Goal: Task Accomplishment & Management: Use online tool/utility

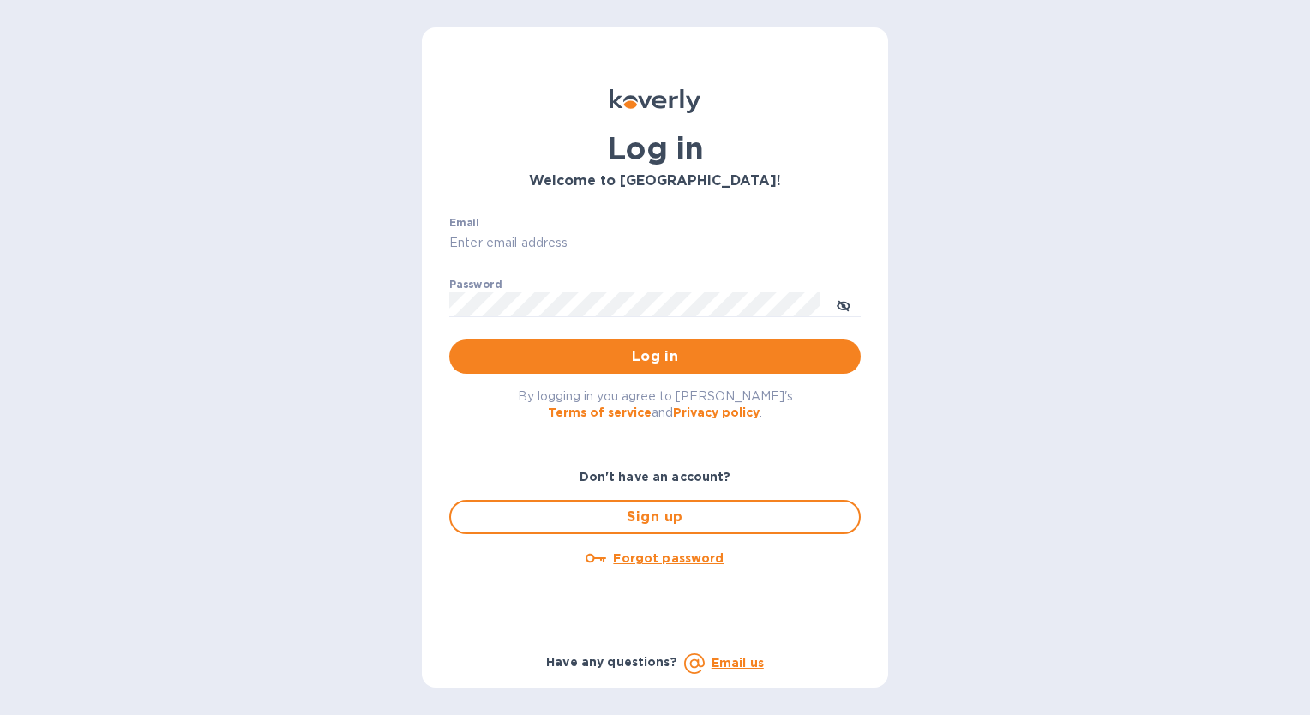
click at [543, 231] on input "Email" at bounding box center [654, 244] width 411 height 26
type input "[EMAIL_ADDRESS][DOMAIN_NAME]"
click at [632, 362] on span "Log in" at bounding box center [655, 356] width 384 height 21
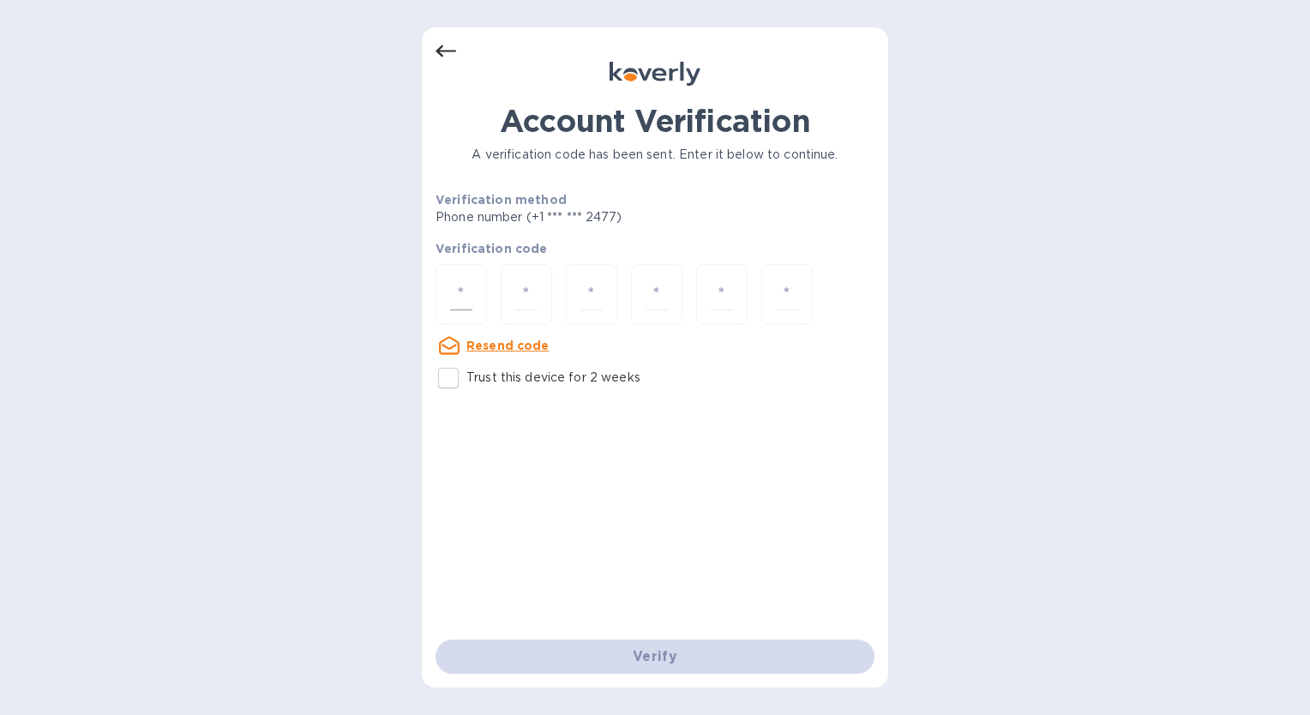
click at [466, 292] on input "number" at bounding box center [461, 295] width 22 height 32
type input "8"
type input "5"
type input "3"
type input "4"
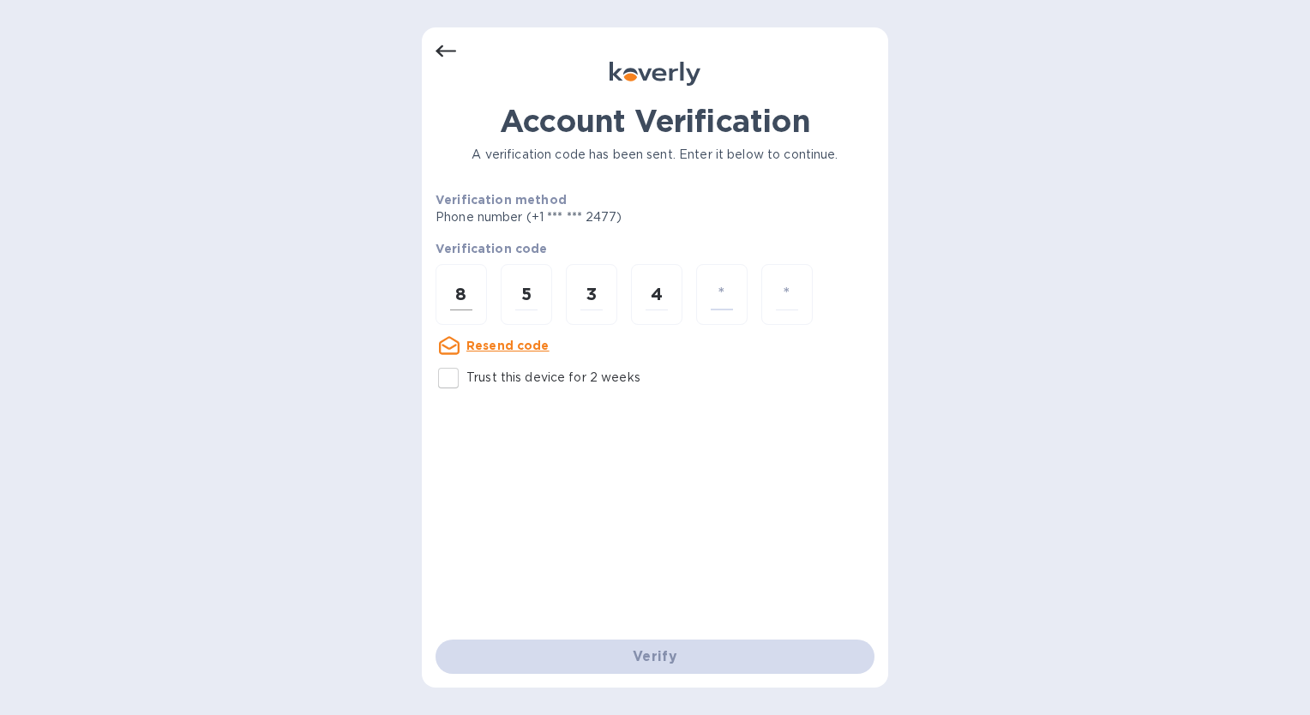
type input "2"
type input "9"
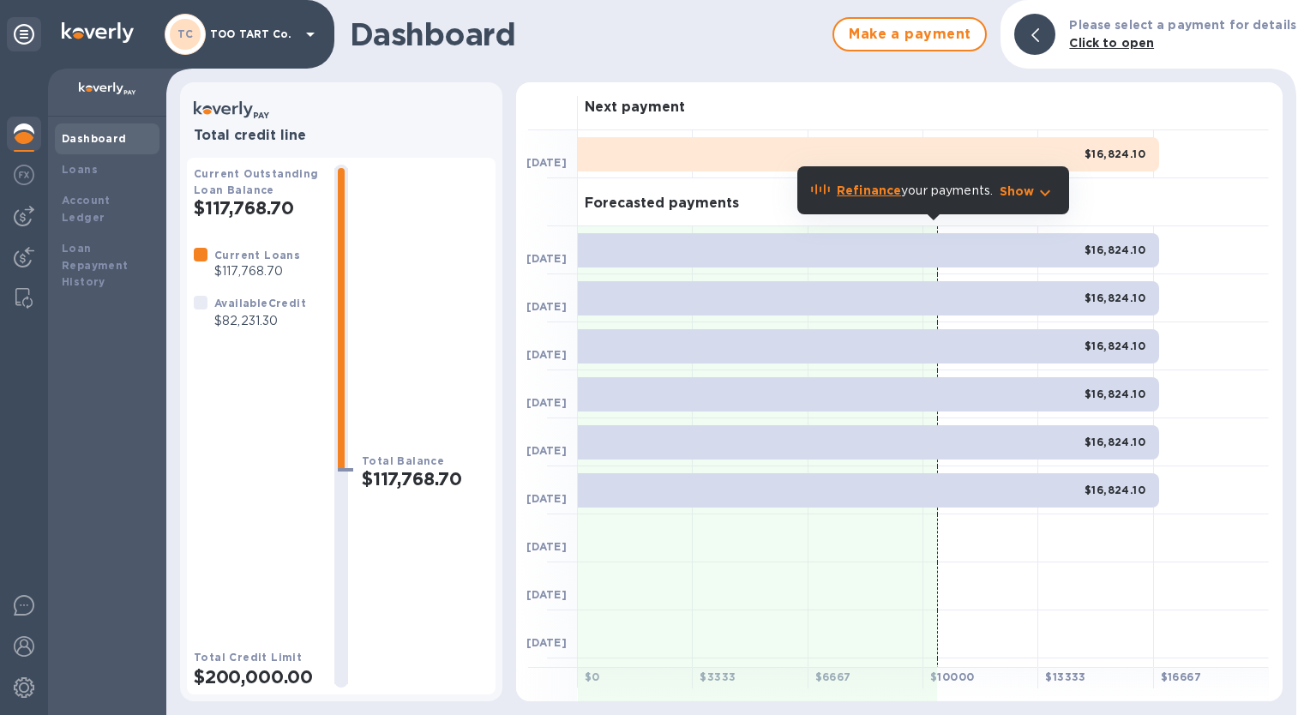
click at [1011, 195] on p "Show" at bounding box center [1016, 191] width 35 height 17
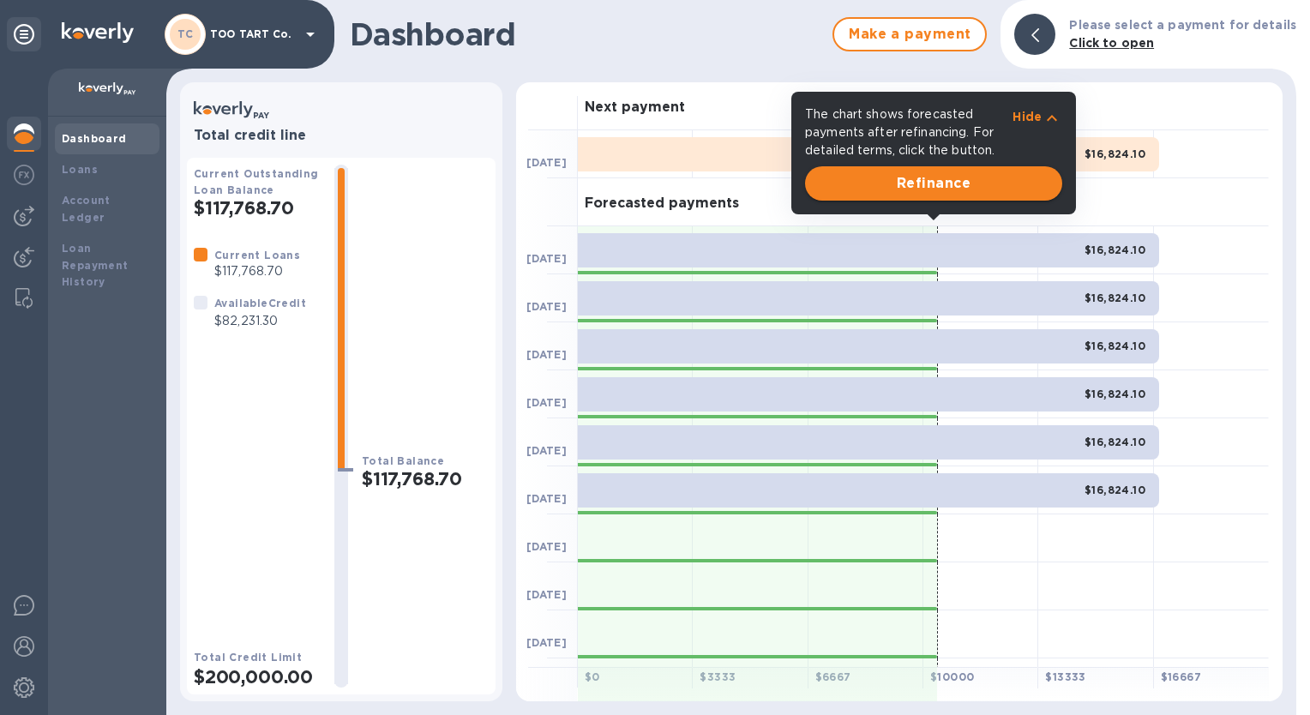
click at [981, 189] on span "Refinance" at bounding box center [934, 183] width 230 height 21
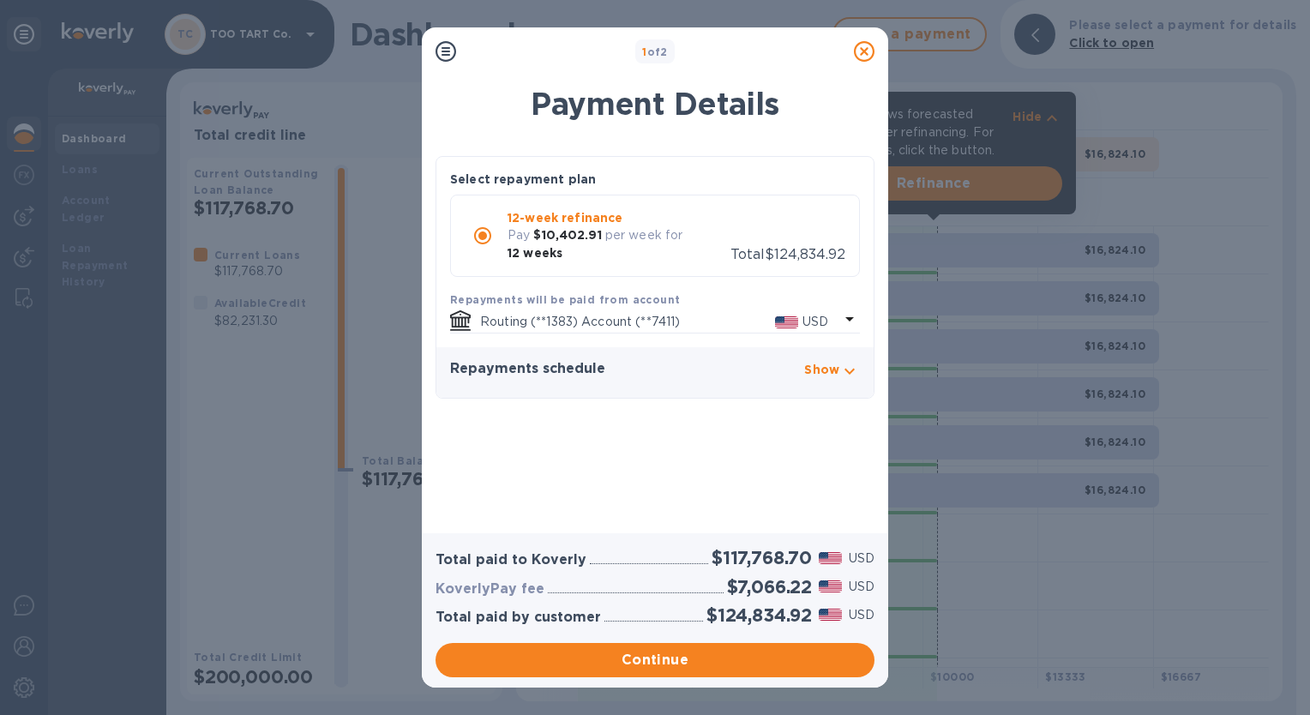
click at [864, 47] on icon at bounding box center [864, 51] width 21 height 21
